Goal: Information Seeking & Learning: Understand process/instructions

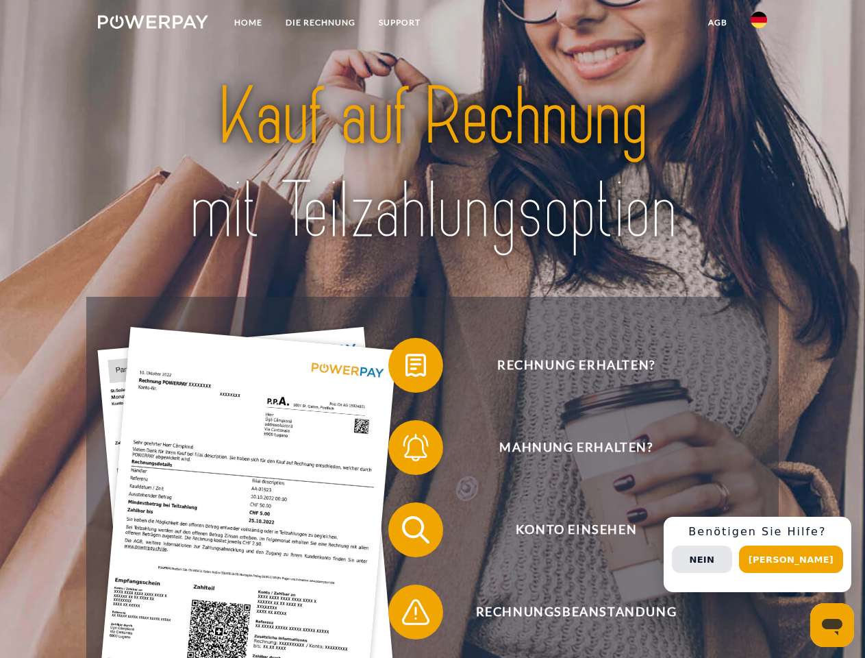
click at [153, 24] on img at bounding box center [153, 22] width 110 height 14
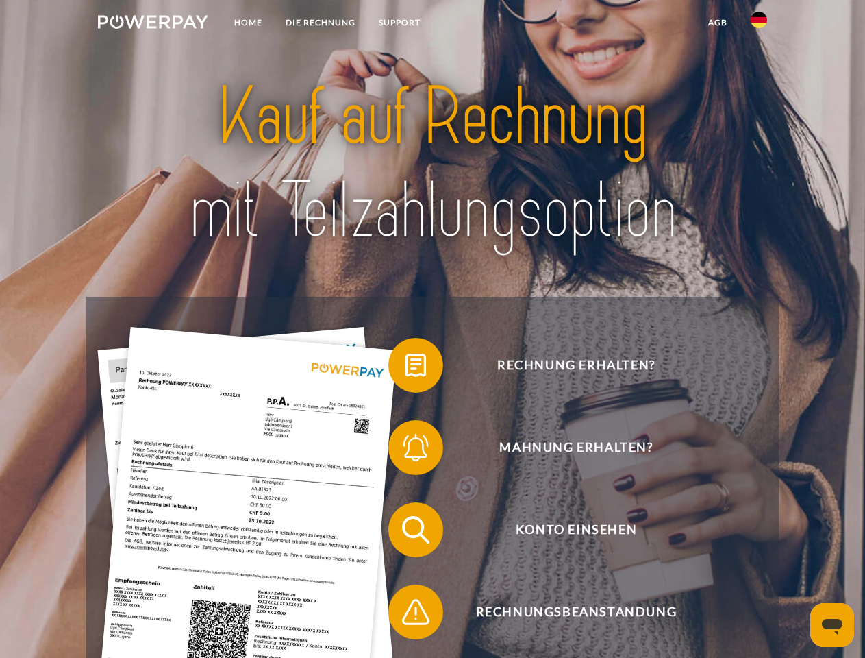
click at [759, 24] on img at bounding box center [759, 20] width 16 height 16
click at [717, 23] on link "agb" at bounding box center [718, 22] width 42 height 25
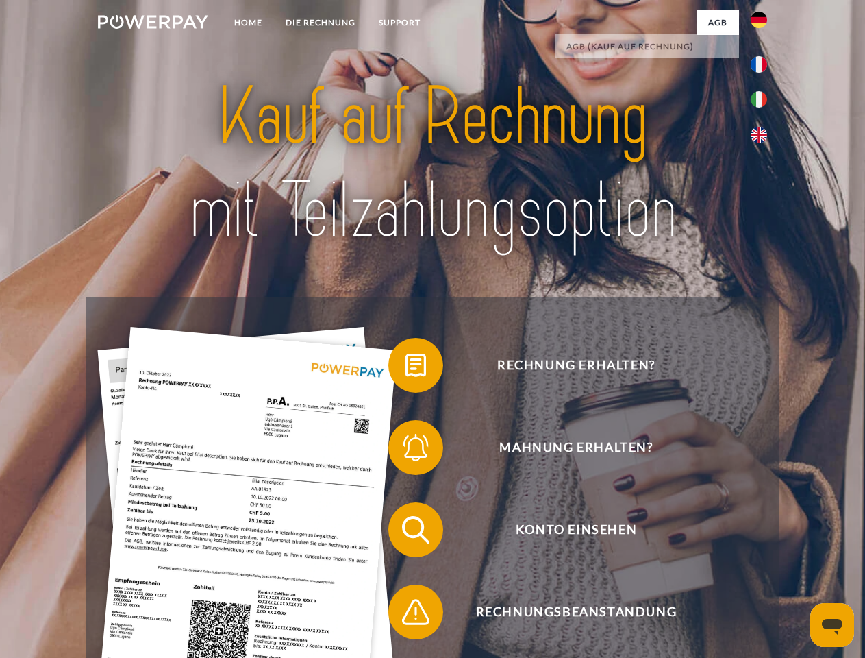
click at [406, 368] on span at bounding box center [395, 365] width 69 height 69
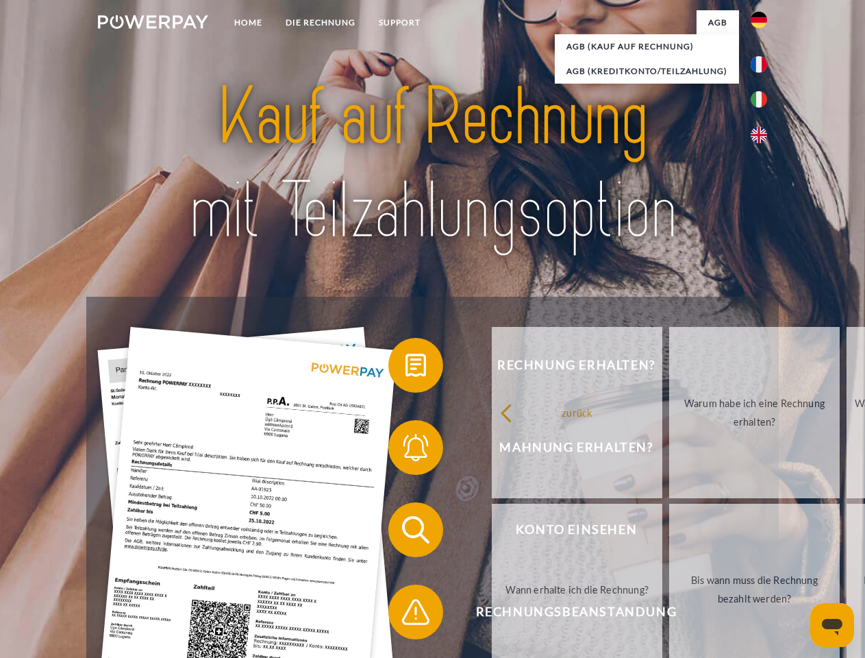
click at [406, 450] on span at bounding box center [395, 447] width 69 height 69
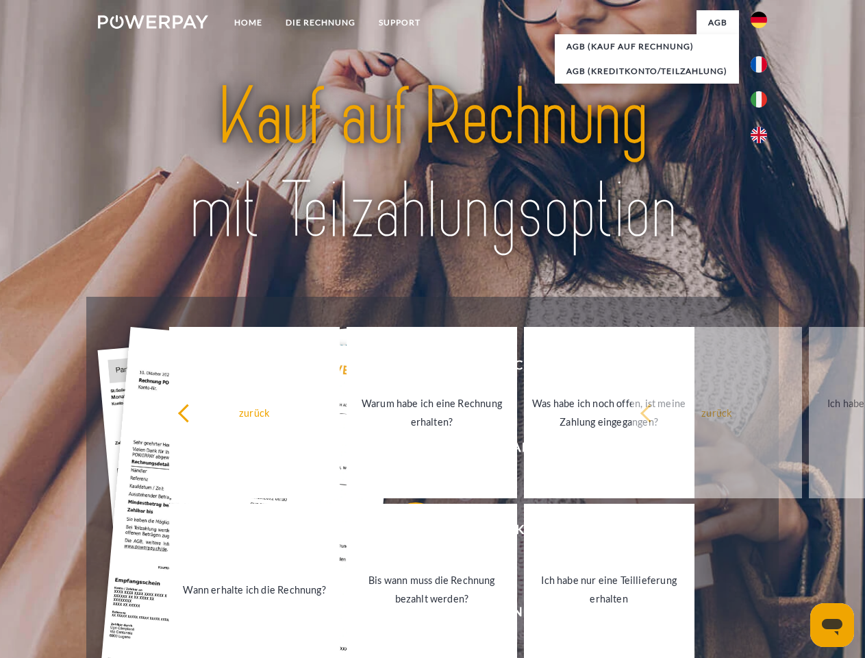
click at [406, 532] on link "Bis wann muss die Rechnung bezahlt werden?" at bounding box center [432, 589] width 171 height 171
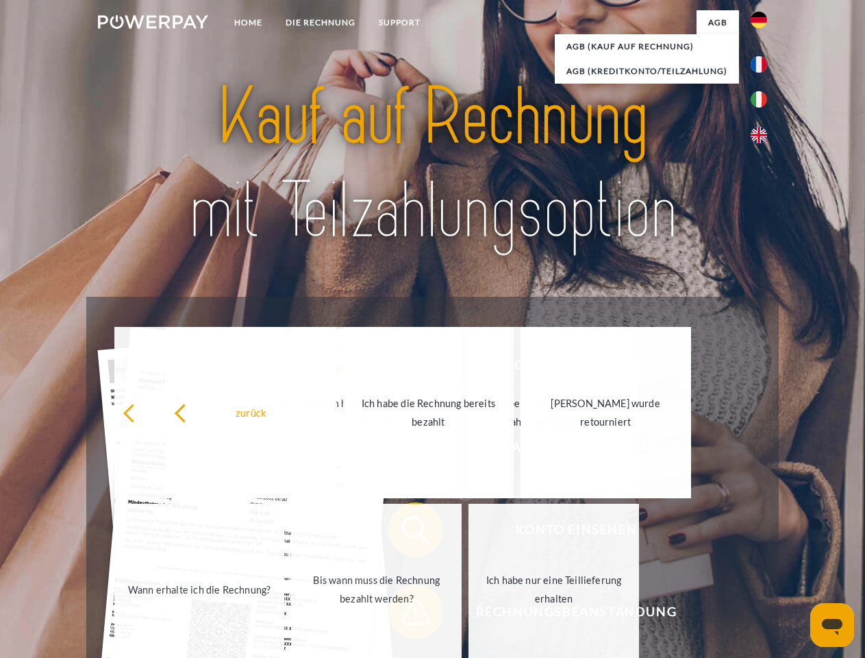
click at [406, 615] on span at bounding box center [395, 612] width 69 height 69
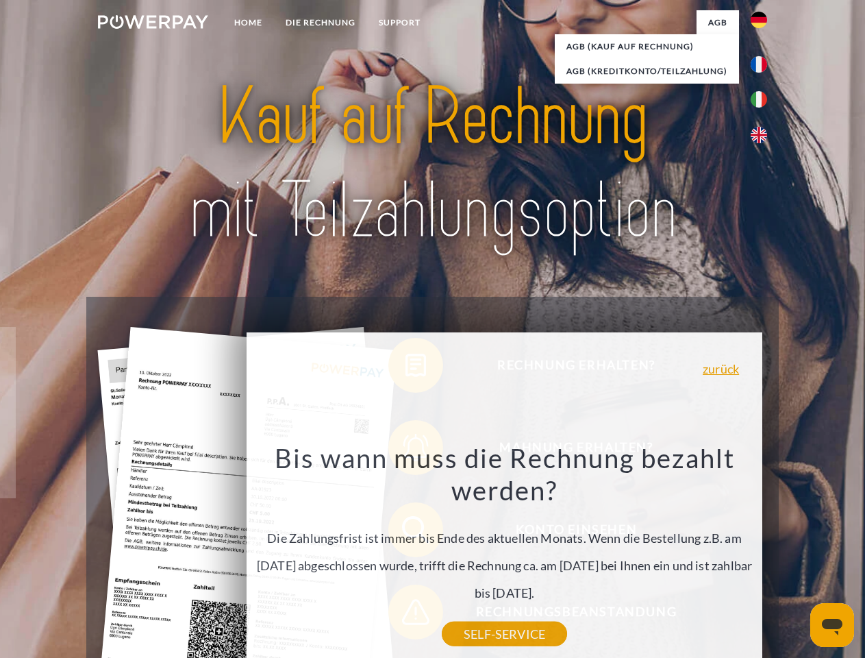
click at [763, 554] on div "Rechnung erhalten? Mahnung erhalten? Konto einsehen" at bounding box center [432, 571] width 692 height 548
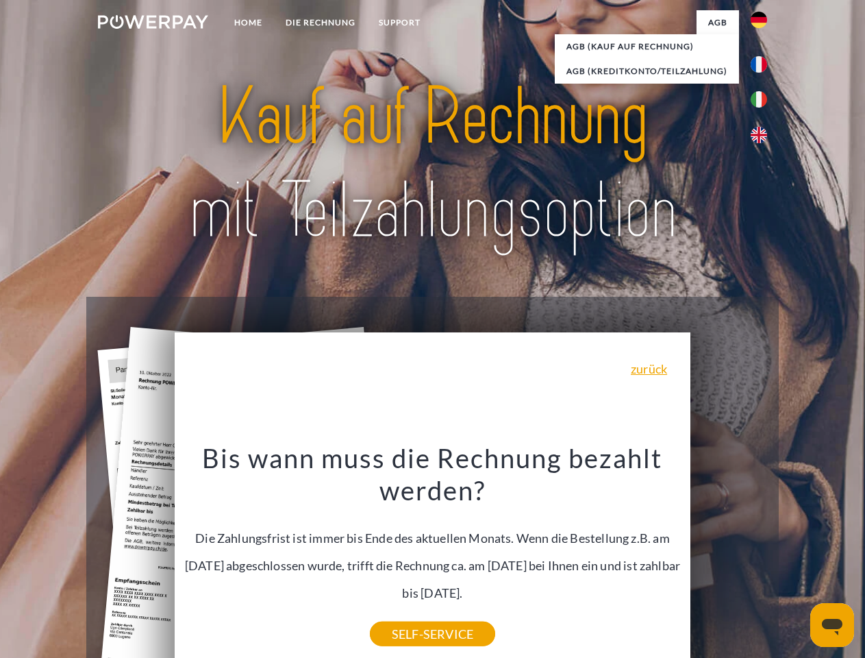
click at [729, 557] on span "Konto einsehen" at bounding box center [576, 529] width 336 height 55
click at [796, 559] on header "Home DIE RECHNUNG SUPPORT" at bounding box center [432, 473] width 865 height 946
